Goal: Book appointment/travel/reservation

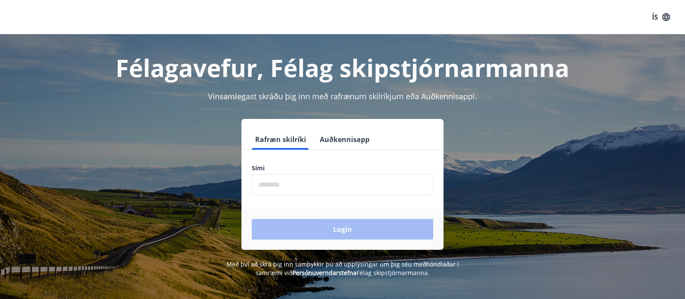
click at [335, 187] on input "phone" at bounding box center [343, 184] width 182 height 21
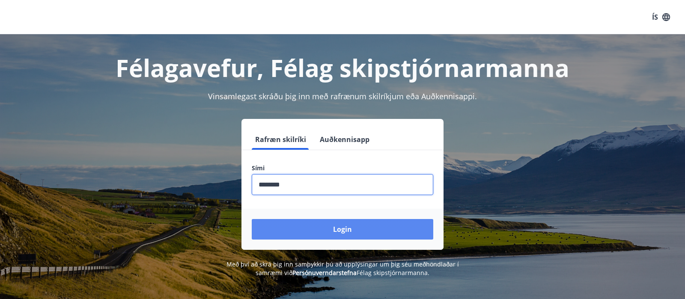
type input "********"
click at [327, 234] on button "Login" at bounding box center [343, 229] width 182 height 21
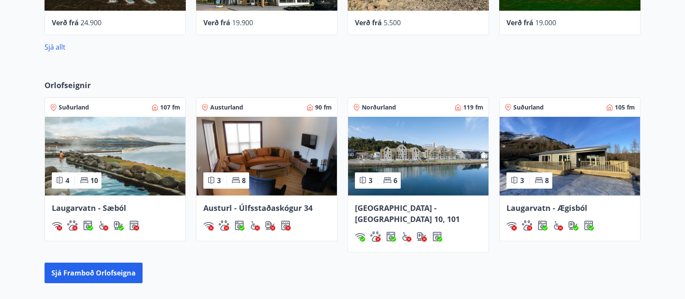
scroll to position [494, 0]
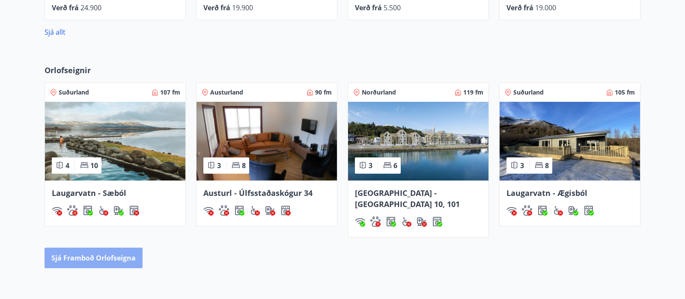
click at [135, 253] on button "Sjá framboð orlofseigna" at bounding box center [94, 258] width 98 height 21
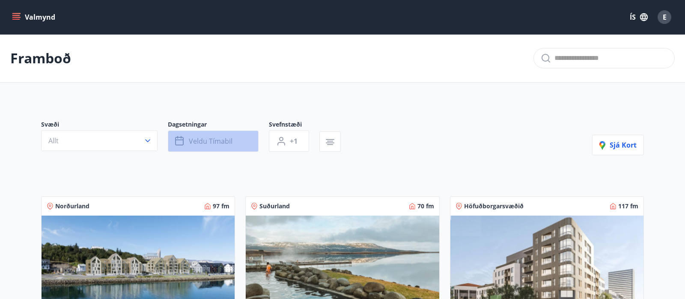
click at [229, 145] on span "Veldu tímabil" at bounding box center [211, 141] width 44 height 9
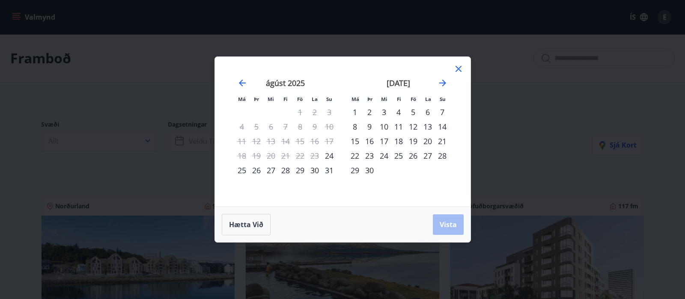
click at [369, 128] on div "9" at bounding box center [369, 126] width 15 height 15
click at [413, 126] on div "12" at bounding box center [413, 126] width 15 height 15
click at [442, 229] on span "Vista" at bounding box center [448, 224] width 17 height 9
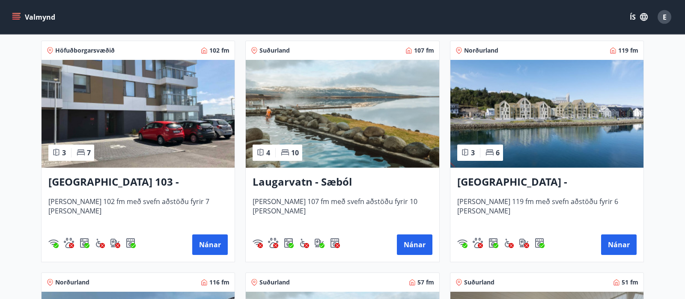
scroll to position [629, 0]
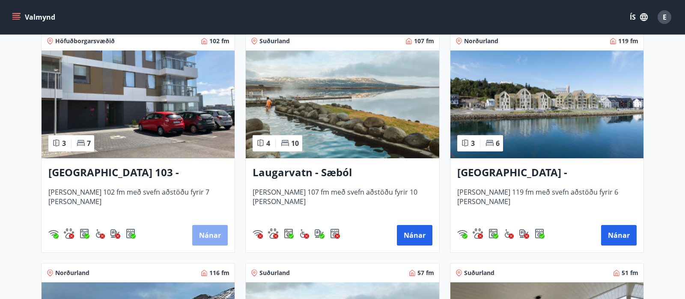
click at [226, 243] on button "Nánar" at bounding box center [210, 235] width 36 height 21
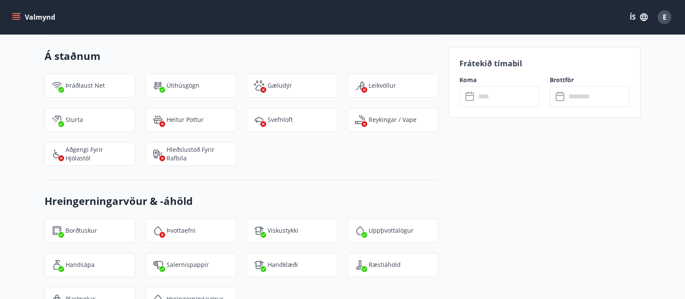
scroll to position [1034, 0]
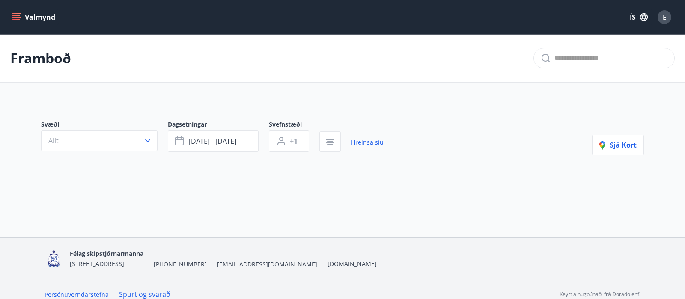
click at [21, 20] on button "Valmynd" at bounding box center [34, 16] width 48 height 15
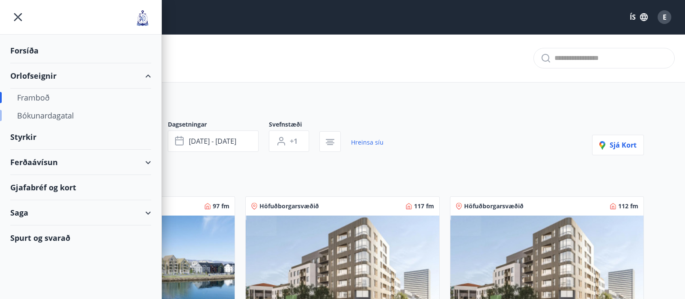
click at [40, 117] on div "Bókunardagatal" at bounding box center [80, 116] width 127 height 18
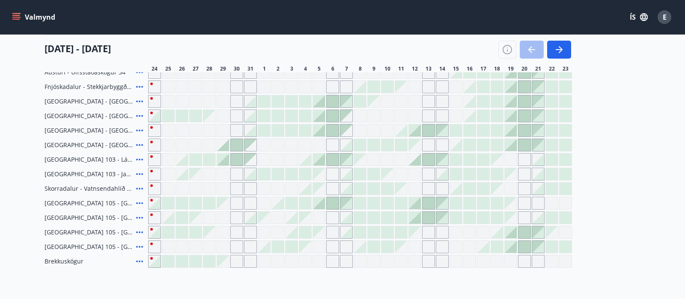
scroll to position [180, 0]
click at [372, 176] on div at bounding box center [374, 173] width 12 height 12
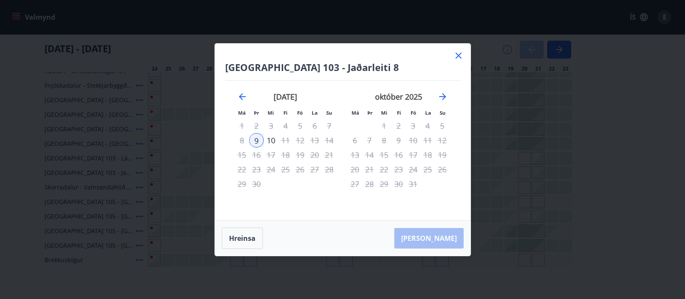
click at [457, 54] on icon at bounding box center [458, 56] width 6 height 6
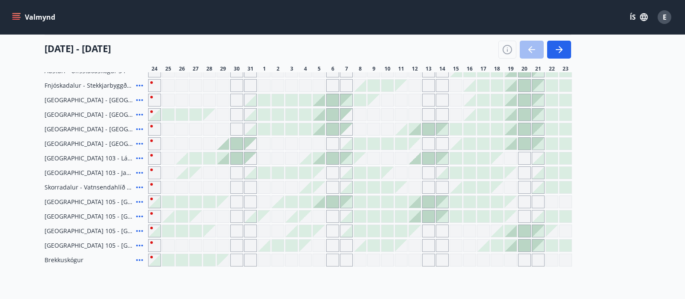
click at [371, 161] on div "Gráir dagar eru ekki bókanlegir" at bounding box center [373, 158] width 13 height 13
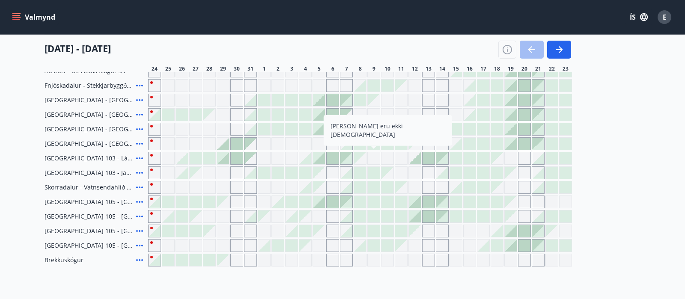
click at [373, 158] on div "Gráir dagar eru ekki bókanlegir" at bounding box center [373, 158] width 13 height 13
click at [424, 290] on div "Bókunardagatal Svæði Allt Dagsetningar Veldu tímabil Svefnstæði +1 [DATE] - [DA…" at bounding box center [342, 77] width 685 height 446
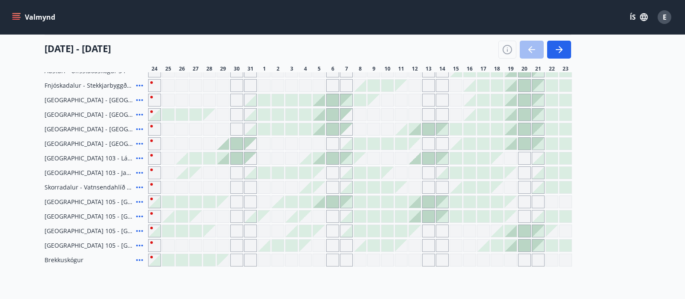
click at [370, 142] on div at bounding box center [374, 144] width 12 height 12
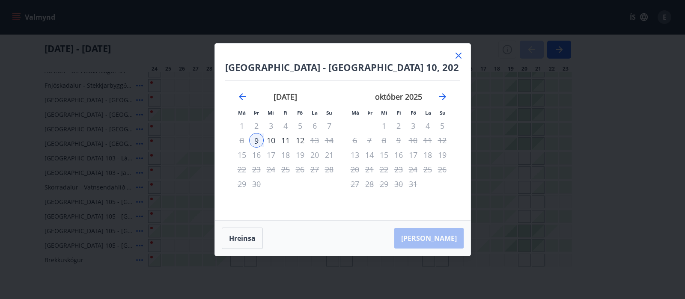
click at [460, 52] on icon at bounding box center [458, 56] width 10 height 10
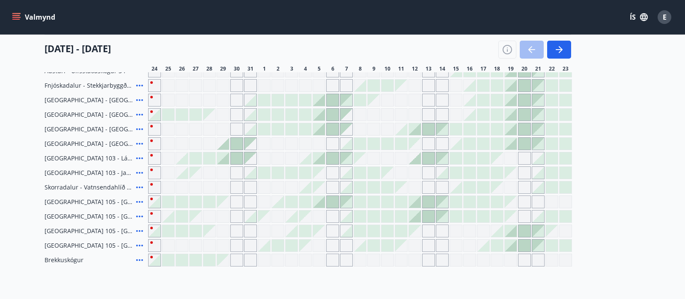
click at [375, 215] on div at bounding box center [374, 217] width 12 height 12
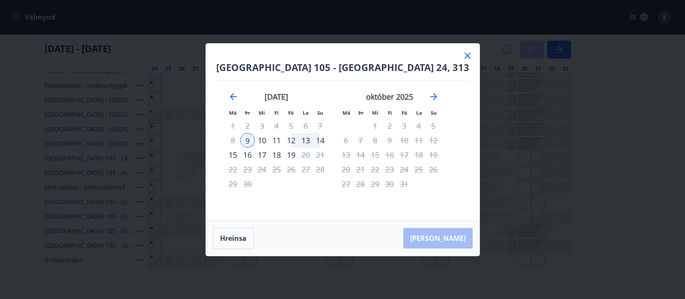
click at [327, 140] on div "14" at bounding box center [320, 140] width 15 height 15
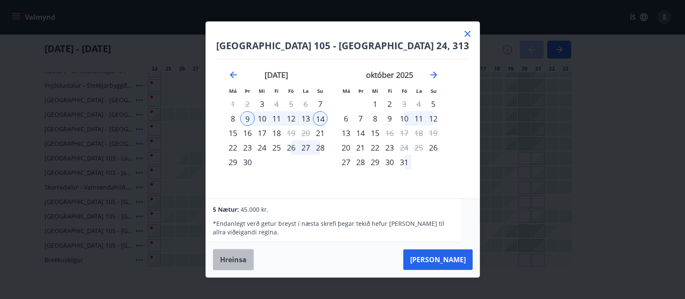
click at [239, 263] on button "Hreinsa" at bounding box center [233, 259] width 41 height 21
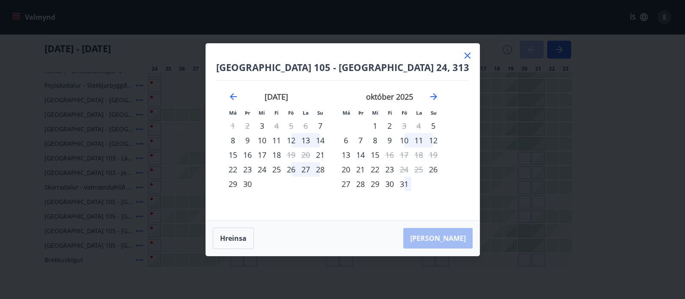
click at [463, 56] on icon at bounding box center [467, 56] width 10 height 10
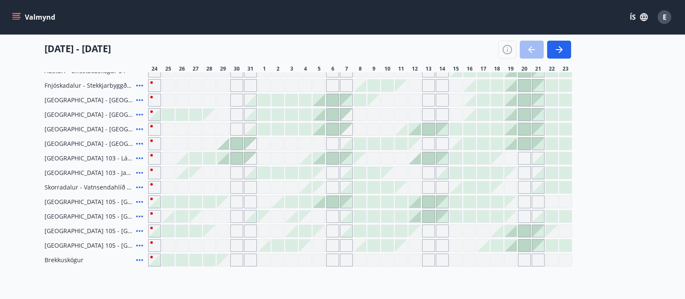
click at [140, 202] on icon at bounding box center [139, 202] width 7 height 2
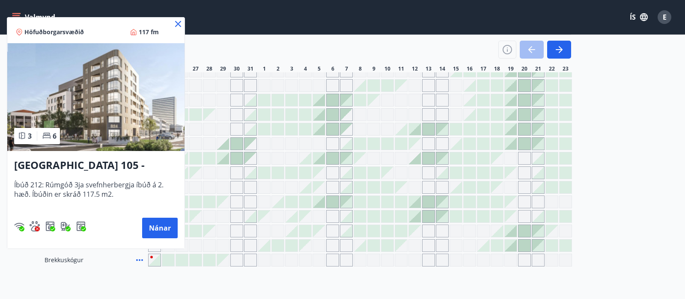
click at [342, 288] on div at bounding box center [342, 149] width 685 height 299
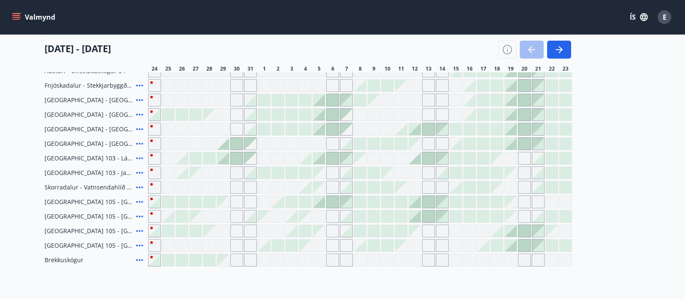
click at [137, 202] on icon at bounding box center [139, 202] width 7 height 2
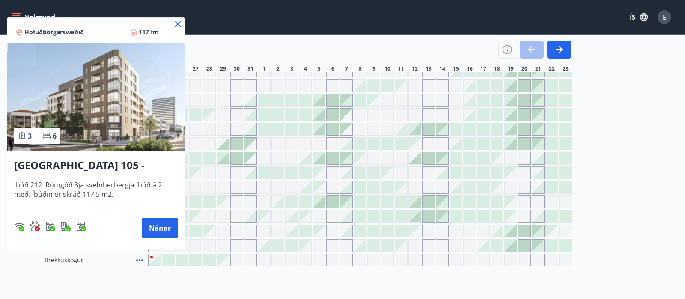
click at [131, 177] on div "Reykjavík 105 - [GEOGRAPHIC_DATA] 24, 212 Íbúð 212: Rúmgóð 3ja svefnherbergja í…" at bounding box center [95, 198] width 177 height 94
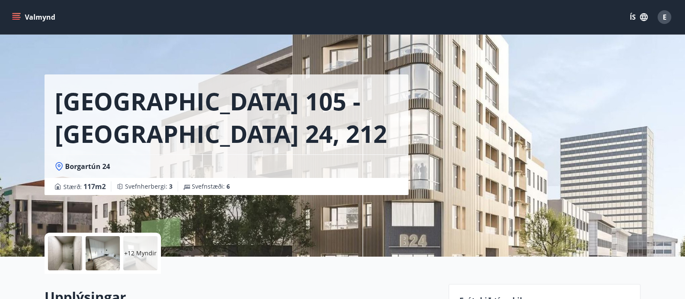
click at [531, 180] on div "[GEOGRAPHIC_DATA] 105 - [GEOGRAPHIC_DATA] 24, [GEOGRAPHIC_DATA] : 117 m2 [GEOGR…" at bounding box center [343, 128] width 596 height 257
click at [53, 249] on div at bounding box center [65, 253] width 34 height 34
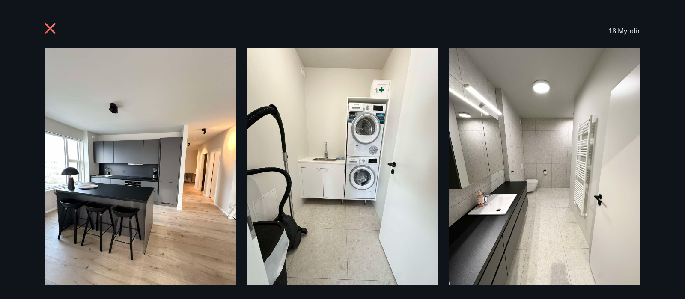
scroll to position [58, 0]
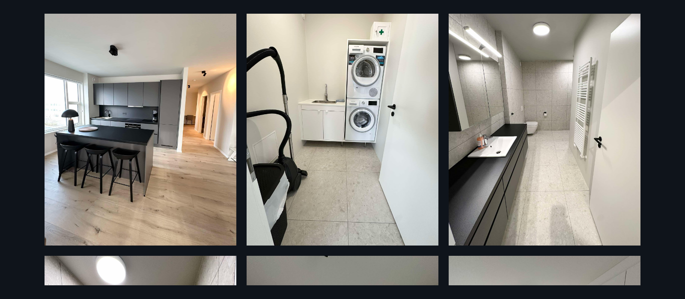
click at [534, 137] on img at bounding box center [545, 118] width 192 height 256
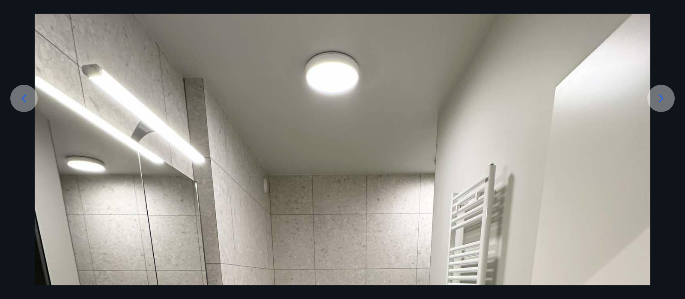
scroll to position [116, 0]
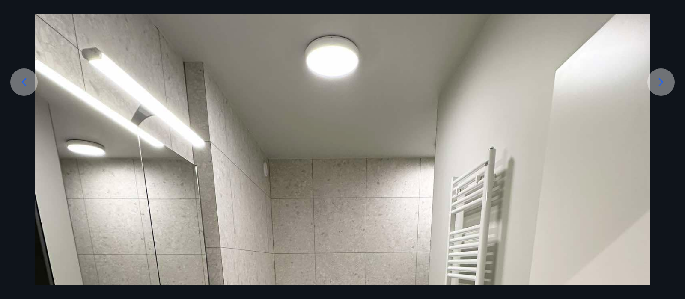
click at [664, 89] on div at bounding box center [660, 81] width 27 height 27
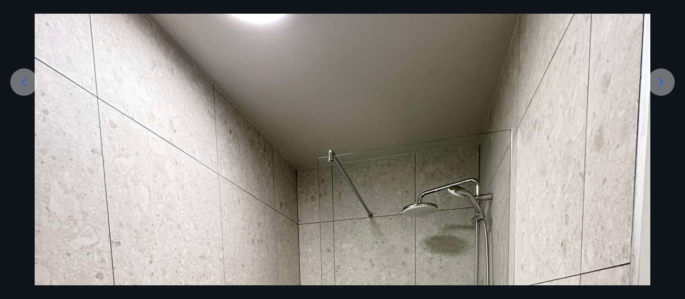
click at [665, 83] on icon at bounding box center [661, 82] width 14 height 14
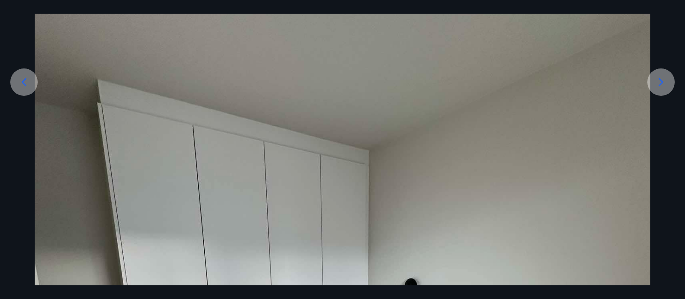
click at [665, 83] on icon at bounding box center [661, 82] width 14 height 14
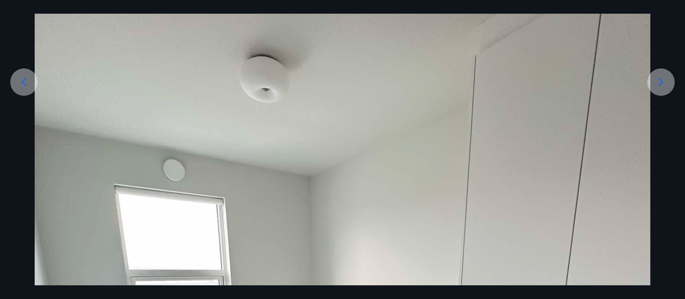
click at [665, 83] on icon at bounding box center [661, 82] width 14 height 14
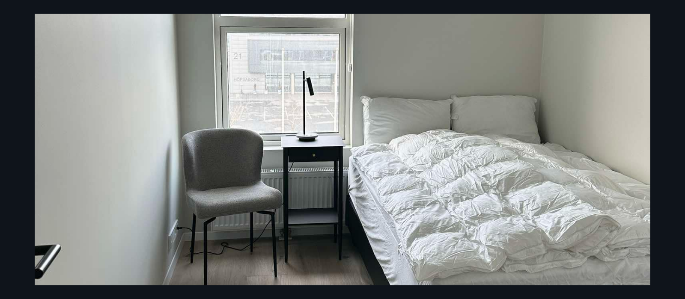
scroll to position [58, 0]
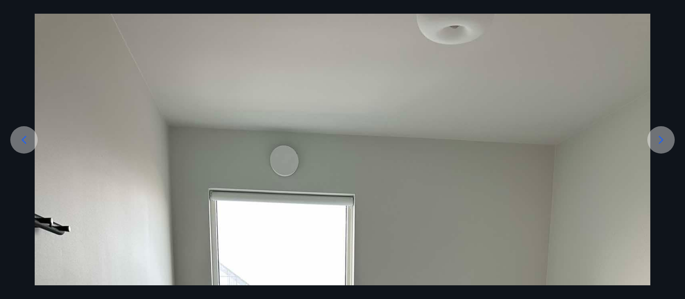
click at [666, 140] on icon at bounding box center [661, 140] width 14 height 14
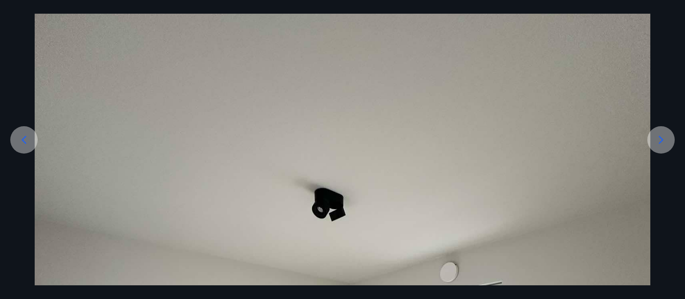
click at [666, 140] on icon at bounding box center [661, 140] width 14 height 14
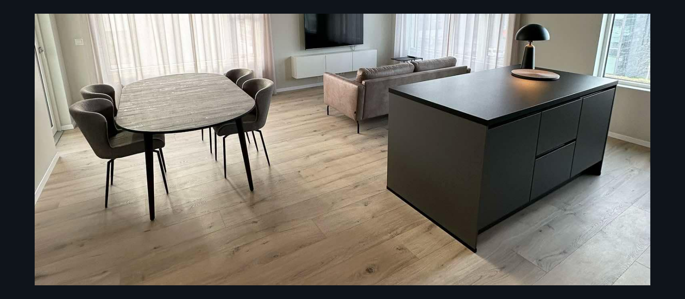
scroll to position [289, 0]
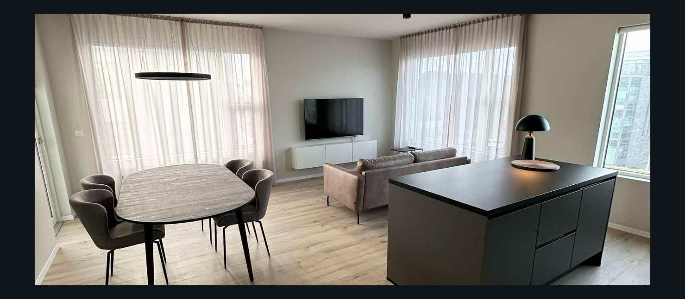
click at [632, 102] on img at bounding box center [343, 169] width 616 height 821
click at [662, 116] on div at bounding box center [342, 169] width 685 height 821
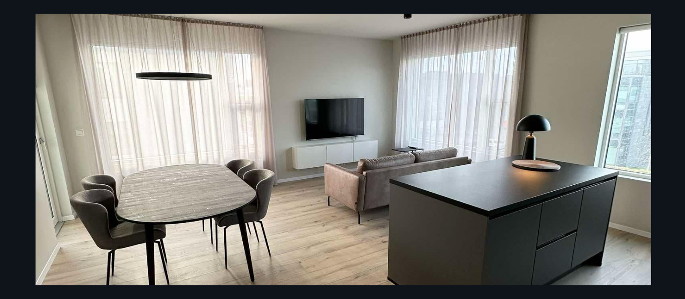
click at [676, 155] on div at bounding box center [343, 169] width 685 height 821
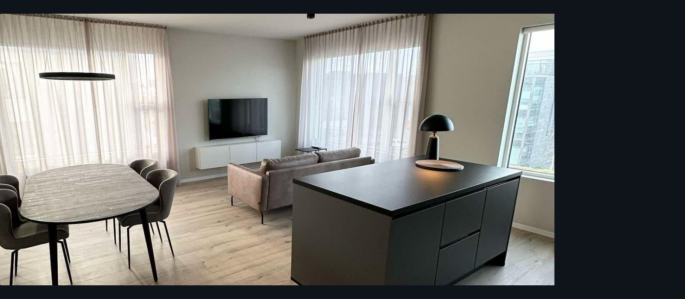
drag, startPoint x: 566, startPoint y: 153, endPoint x: 303, endPoint y: 152, distance: 263.3
click at [303, 152] on img at bounding box center [247, 169] width 616 height 821
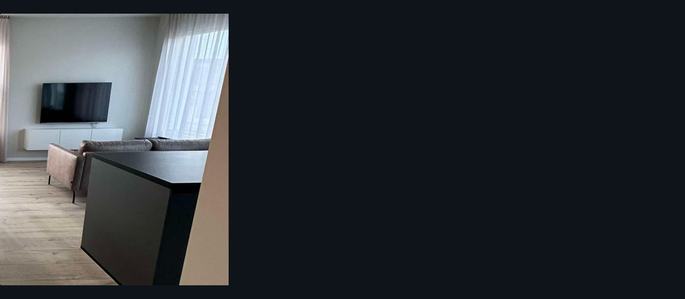
drag, startPoint x: 466, startPoint y: 164, endPoint x: 44, endPoint y: 176, distance: 421.8
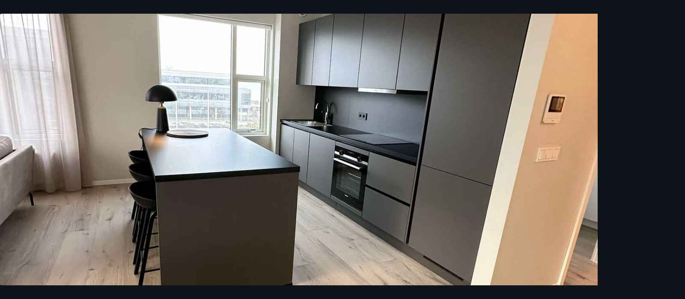
drag, startPoint x: 290, startPoint y: 191, endPoint x: 37, endPoint y: 175, distance: 253.5
click at [38, 174] on img at bounding box center [290, 169] width 616 height 821
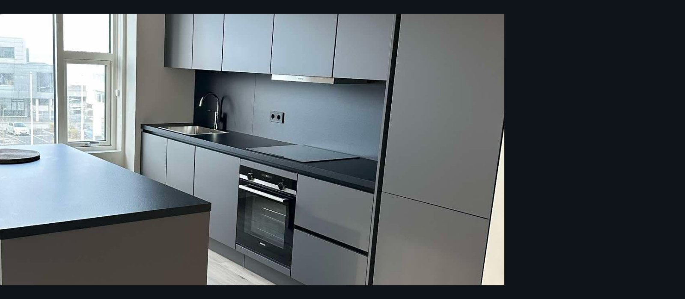
drag, startPoint x: 291, startPoint y: 184, endPoint x: 20, endPoint y: 175, distance: 271.1
click at [21, 175] on img at bounding box center [197, 169] width 616 height 821
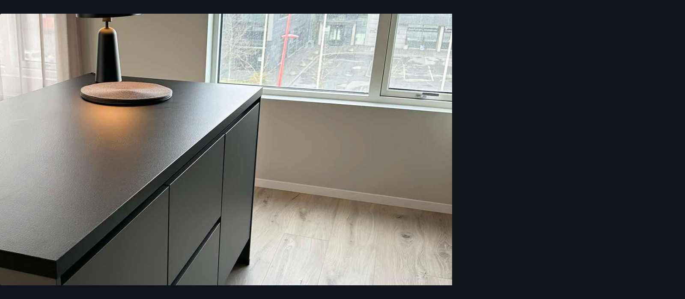
drag, startPoint x: 333, startPoint y: 166, endPoint x: 73, endPoint y: 170, distance: 259.9
click at [73, 170] on img at bounding box center [144, 169] width 616 height 821
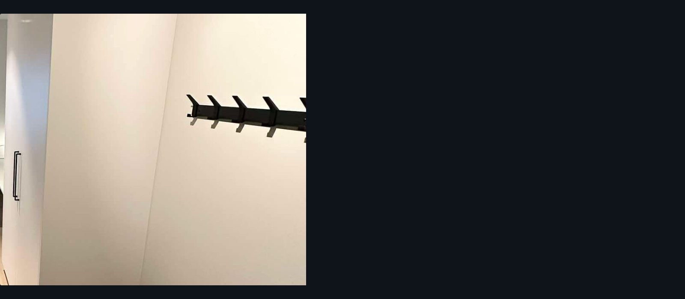
drag, startPoint x: 411, startPoint y: 179, endPoint x: 81, endPoint y: 140, distance: 331.9
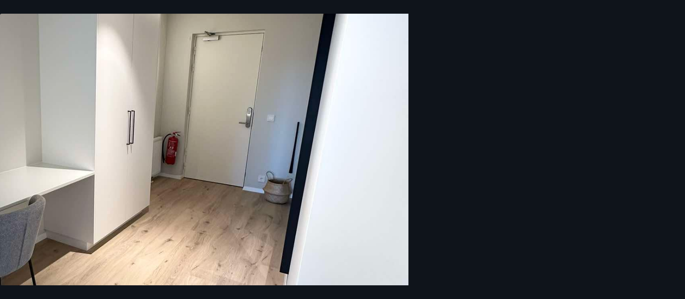
drag, startPoint x: 568, startPoint y: 131, endPoint x: 290, endPoint y: 129, distance: 278.3
click at [291, 129] on img at bounding box center [101, 169] width 616 height 821
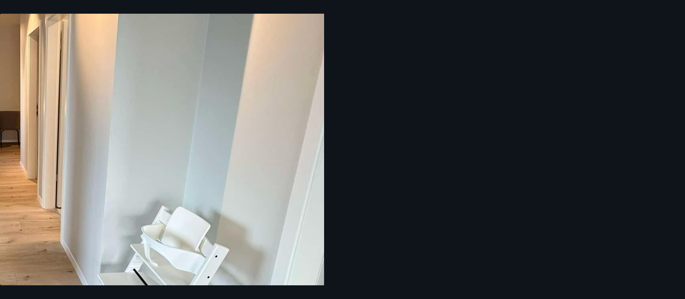
drag, startPoint x: 250, startPoint y: 135, endPoint x: 143, endPoint y: 139, distance: 107.9
click at [143, 139] on img at bounding box center [16, 169] width 616 height 821
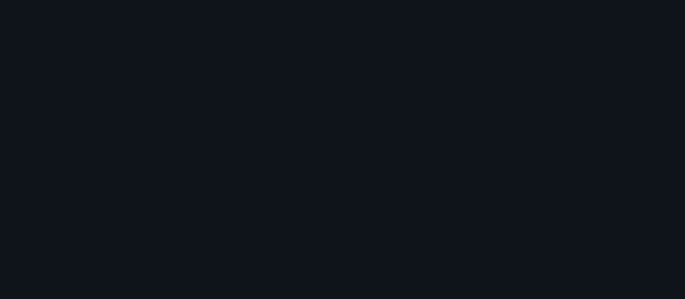
scroll to position [0, 0]
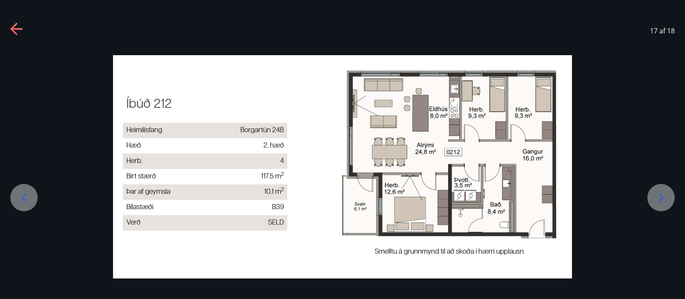
click at [17, 35] on icon at bounding box center [13, 29] width 7 height 12
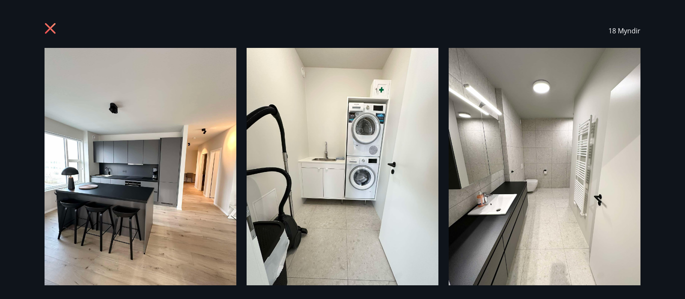
click at [52, 31] on icon at bounding box center [50, 28] width 11 height 11
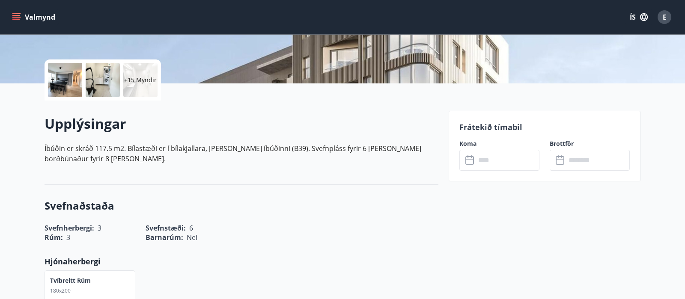
scroll to position [270, 0]
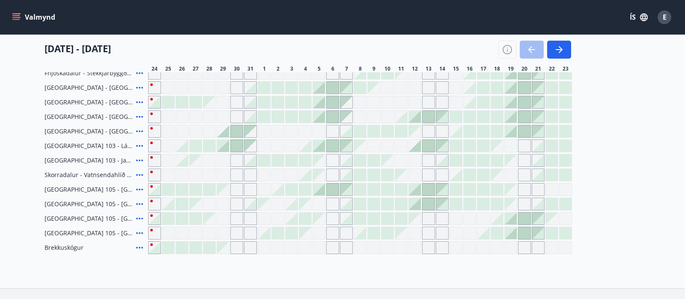
scroll to position [211, 0]
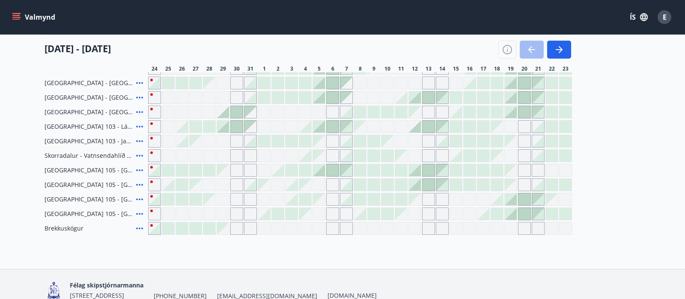
click at [140, 186] on icon at bounding box center [139, 185] width 10 height 10
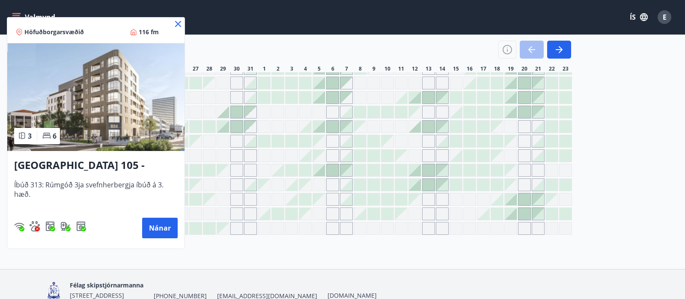
click at [177, 21] on icon at bounding box center [178, 24] width 10 height 10
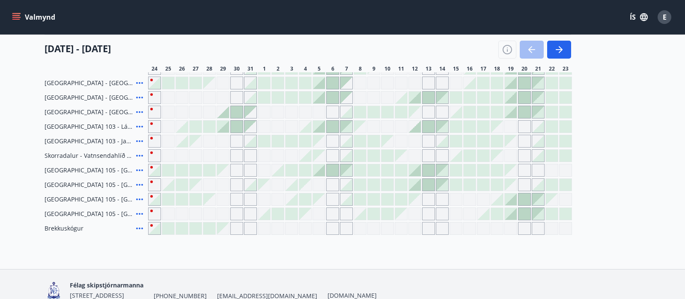
click at [137, 201] on icon at bounding box center [139, 199] width 10 height 10
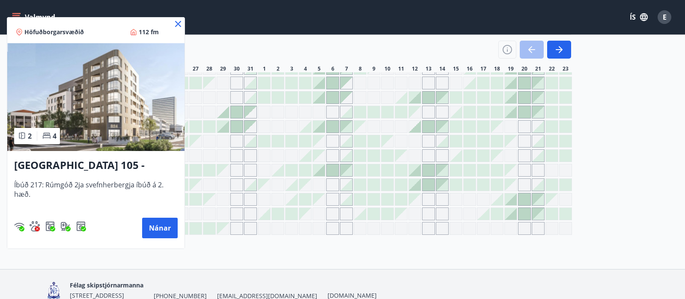
click at [178, 23] on icon at bounding box center [178, 24] width 10 height 10
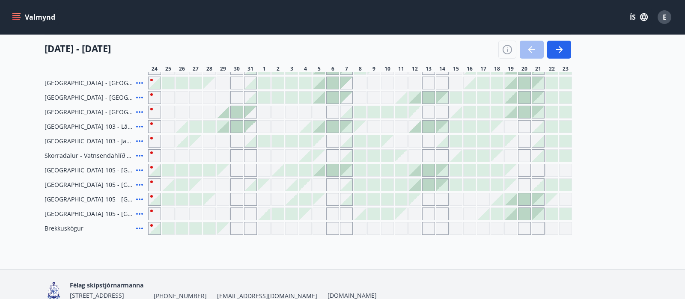
click at [138, 199] on icon at bounding box center [139, 199] width 10 height 10
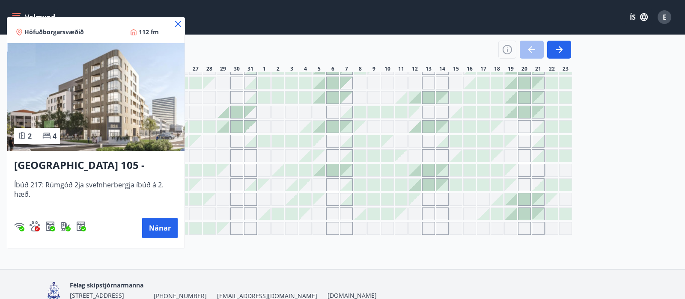
drag, startPoint x: 182, startPoint y: 22, endPoint x: 177, endPoint y: 47, distance: 25.0
click at [182, 22] on icon at bounding box center [178, 24] width 10 height 10
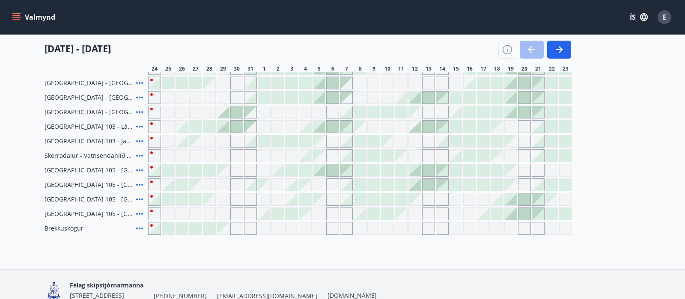
click at [369, 197] on div at bounding box center [374, 199] width 12 height 12
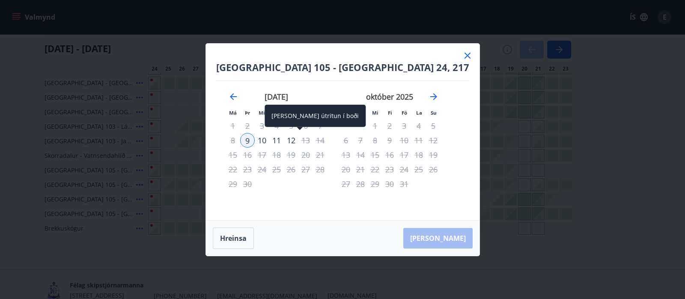
click at [298, 138] on div "12" at bounding box center [291, 140] width 15 height 15
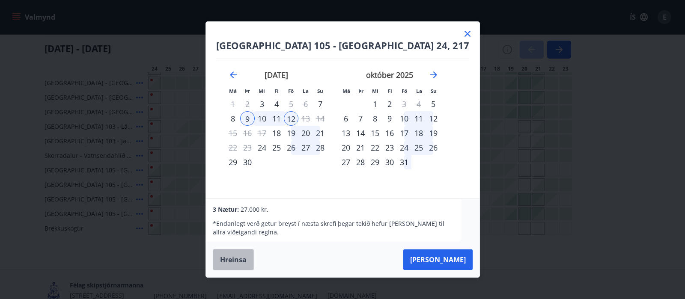
click at [244, 254] on button "Hreinsa" at bounding box center [233, 259] width 41 height 21
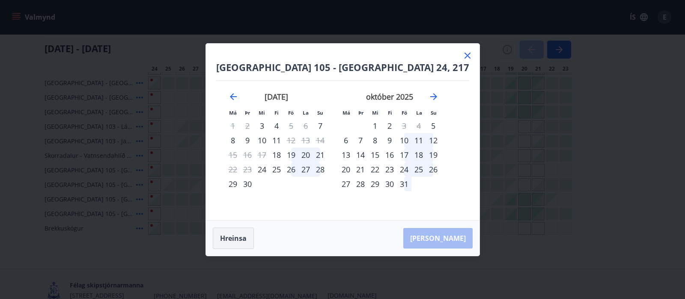
click at [244, 239] on button "Hreinsa" at bounding box center [233, 238] width 41 height 21
click at [462, 52] on icon at bounding box center [467, 56] width 10 height 10
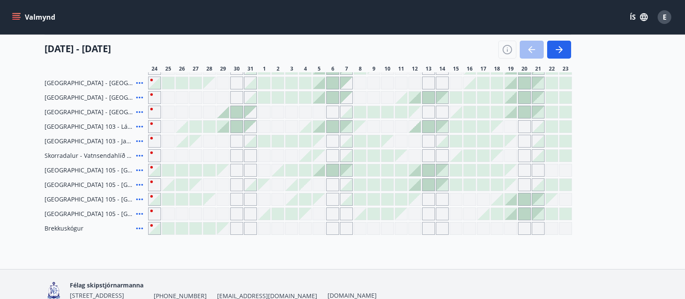
click at [370, 172] on div at bounding box center [374, 170] width 12 height 12
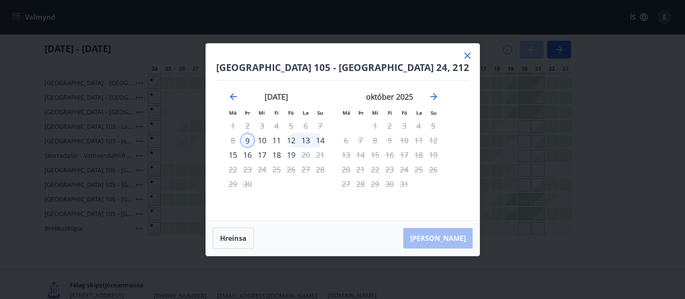
click at [298, 137] on div "12" at bounding box center [291, 140] width 15 height 15
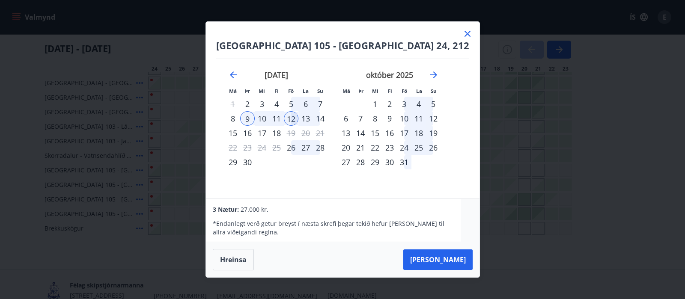
click at [462, 34] on icon at bounding box center [467, 34] width 10 height 10
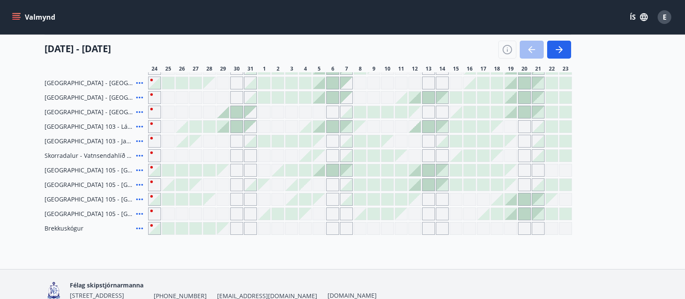
click at [372, 167] on div at bounding box center [374, 170] width 12 height 12
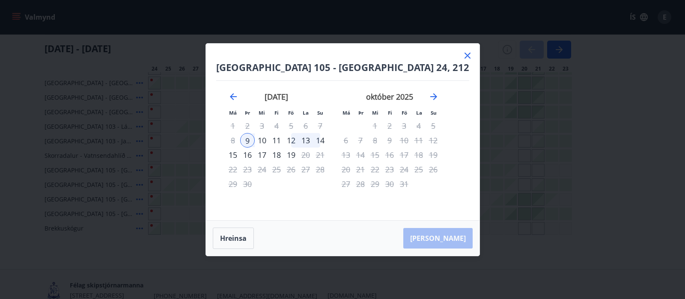
click at [327, 137] on div "14" at bounding box center [320, 140] width 15 height 15
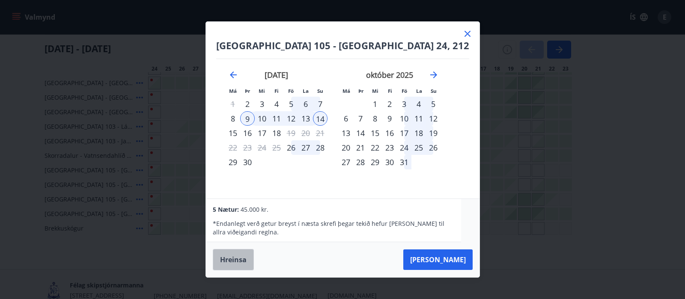
click at [241, 261] on button "Hreinsa" at bounding box center [233, 259] width 41 height 21
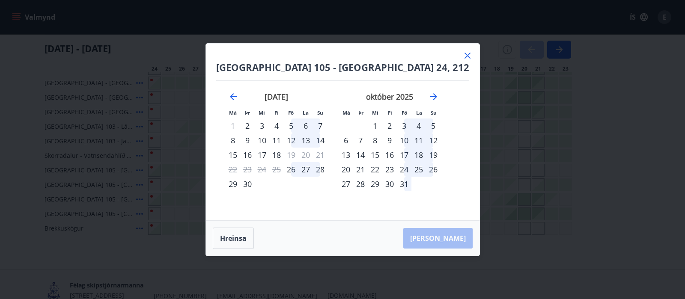
click at [255, 137] on div "9" at bounding box center [247, 140] width 15 height 15
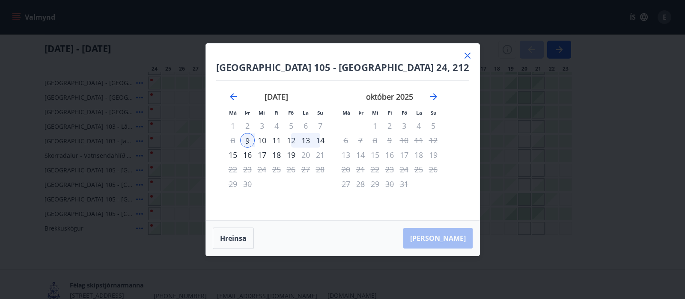
click at [298, 138] on div "12" at bounding box center [291, 140] width 15 height 15
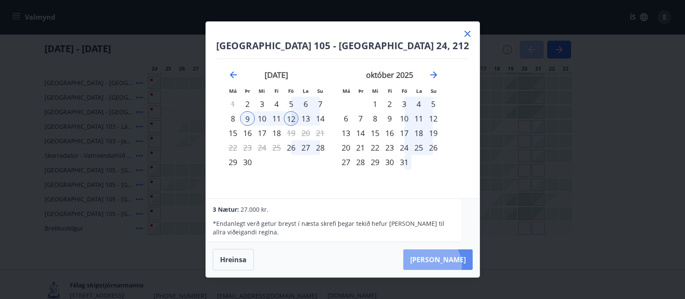
click at [448, 265] on button "[PERSON_NAME]" at bounding box center [437, 260] width 69 height 21
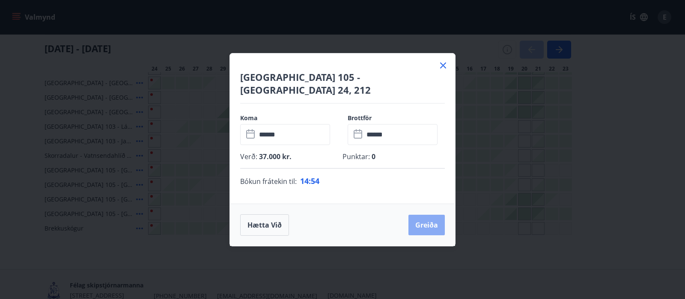
click at [416, 216] on button "Greiða" at bounding box center [426, 225] width 36 height 21
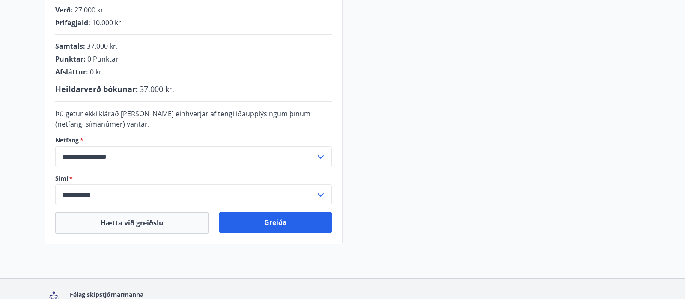
scroll to position [271, 0]
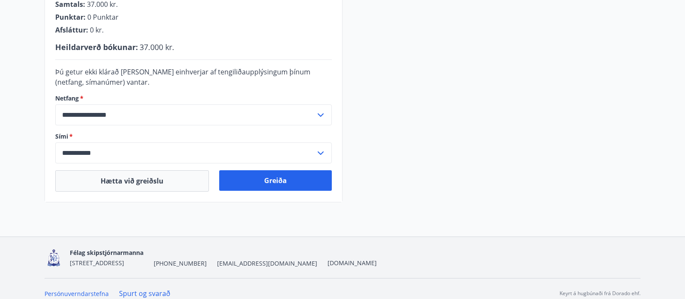
click at [297, 170] on div "**********" at bounding box center [193, 53] width 297 height 298
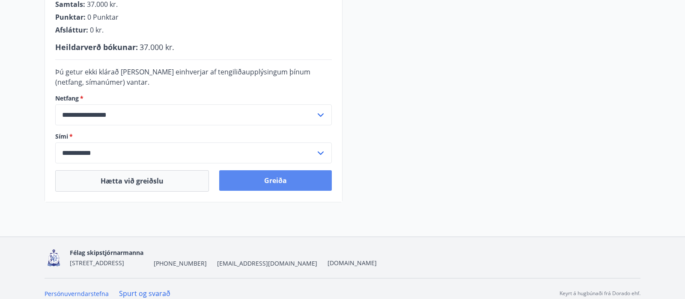
click at [299, 187] on button "Greiða" at bounding box center [275, 180] width 113 height 21
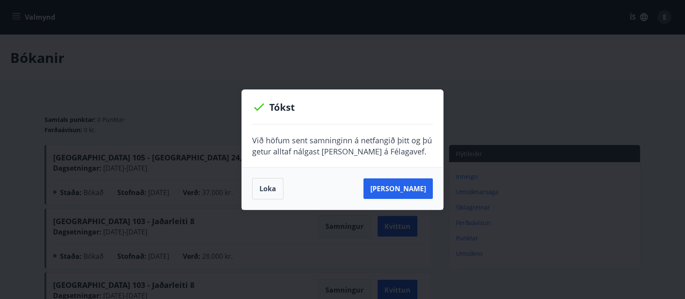
click at [409, 176] on div "[PERSON_NAME]" at bounding box center [342, 188] width 201 height 42
click at [408, 186] on button "Sjá samning" at bounding box center [397, 189] width 69 height 21
